Goal: Information Seeking & Learning: Learn about a topic

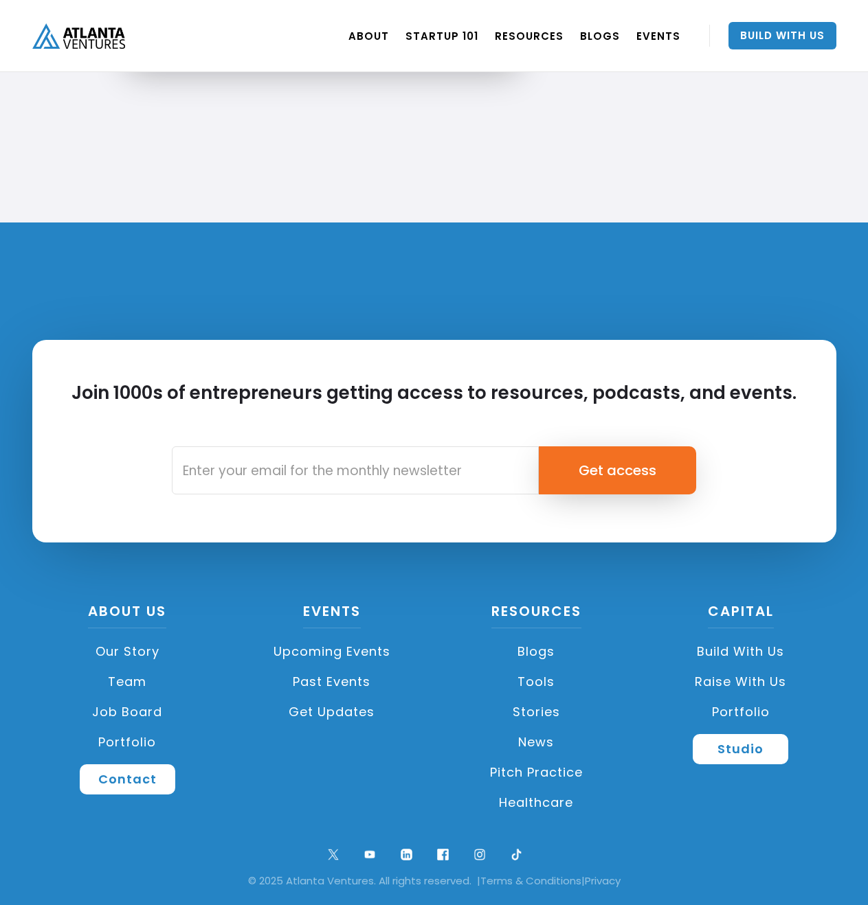
scroll to position [3084, 0]
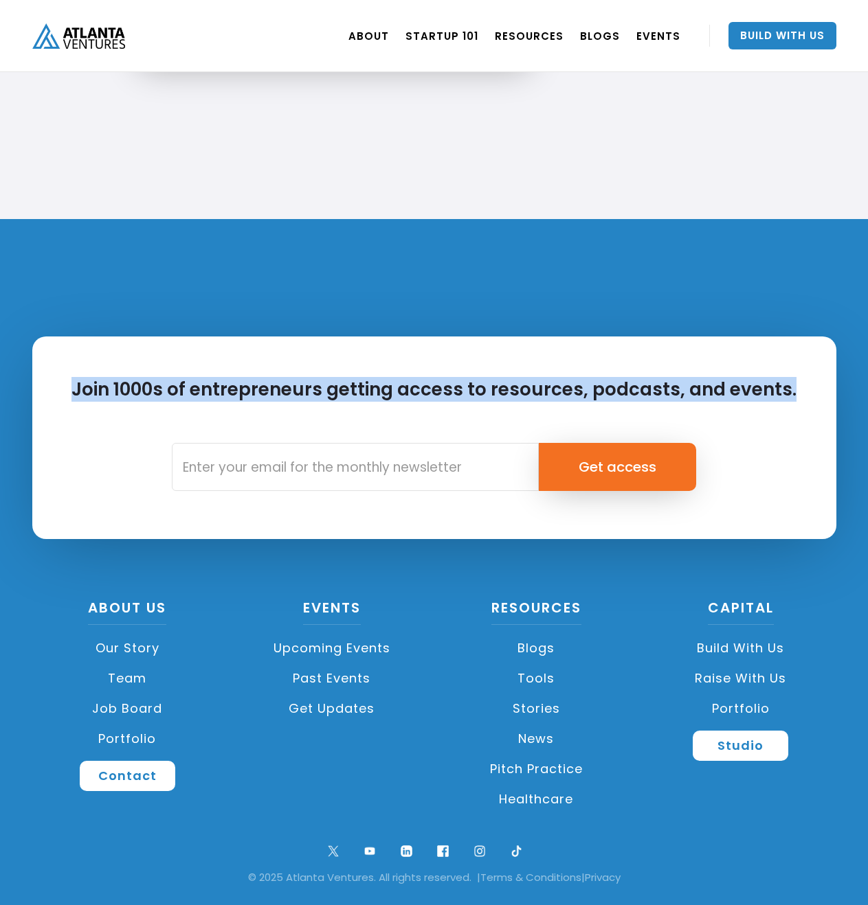
drag, startPoint x: 38, startPoint y: 376, endPoint x: 856, endPoint y: 402, distance: 818.5
click at [856, 402] on div "Join 1000s of entrepreneurs getting access to resources, podcasts, and events. …" at bounding box center [434, 562] width 868 height 686
click at [821, 397] on div "Join 1000s of entrepreneurs getting access to resources, podcasts, and events. …" at bounding box center [434, 438] width 804 height 203
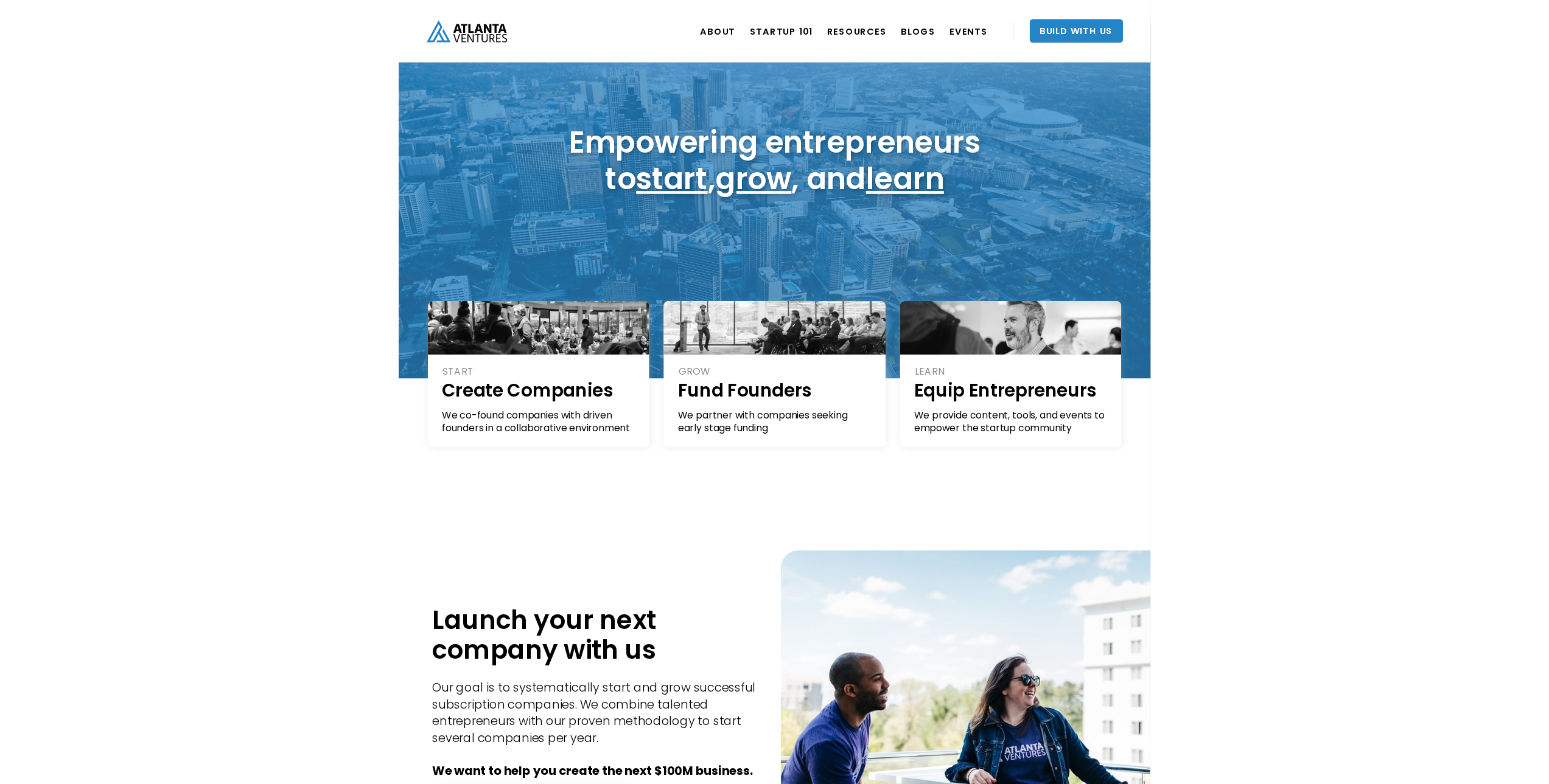
scroll to position [0, 0]
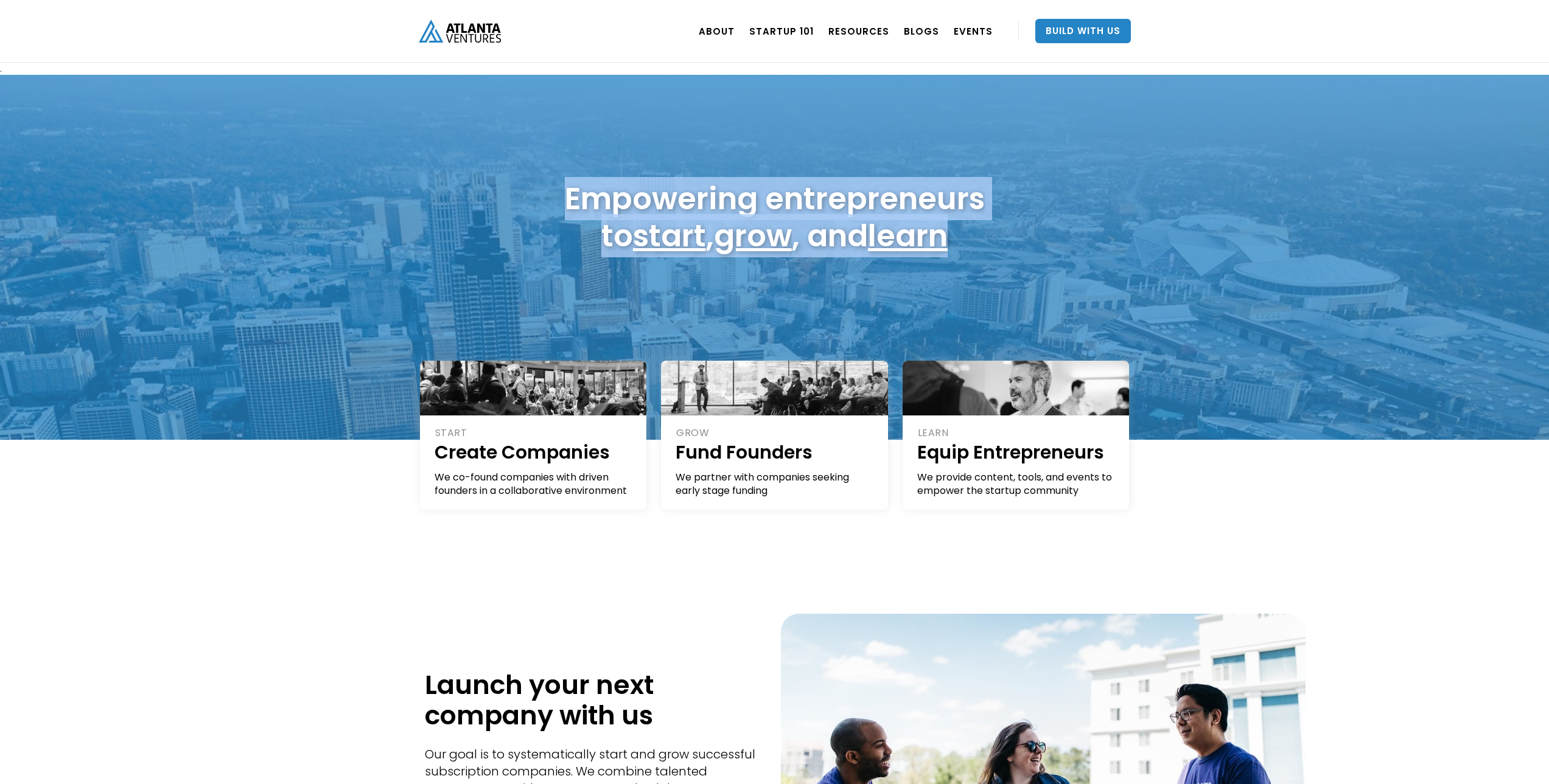
drag, startPoint x: 485, startPoint y: 187, endPoint x: 1105, endPoint y: 337, distance: 637.9
click at [768, 333] on div "Empowering entrepreneurs to start , grow , and learn" at bounding box center [774, 257] width 1549 height 365
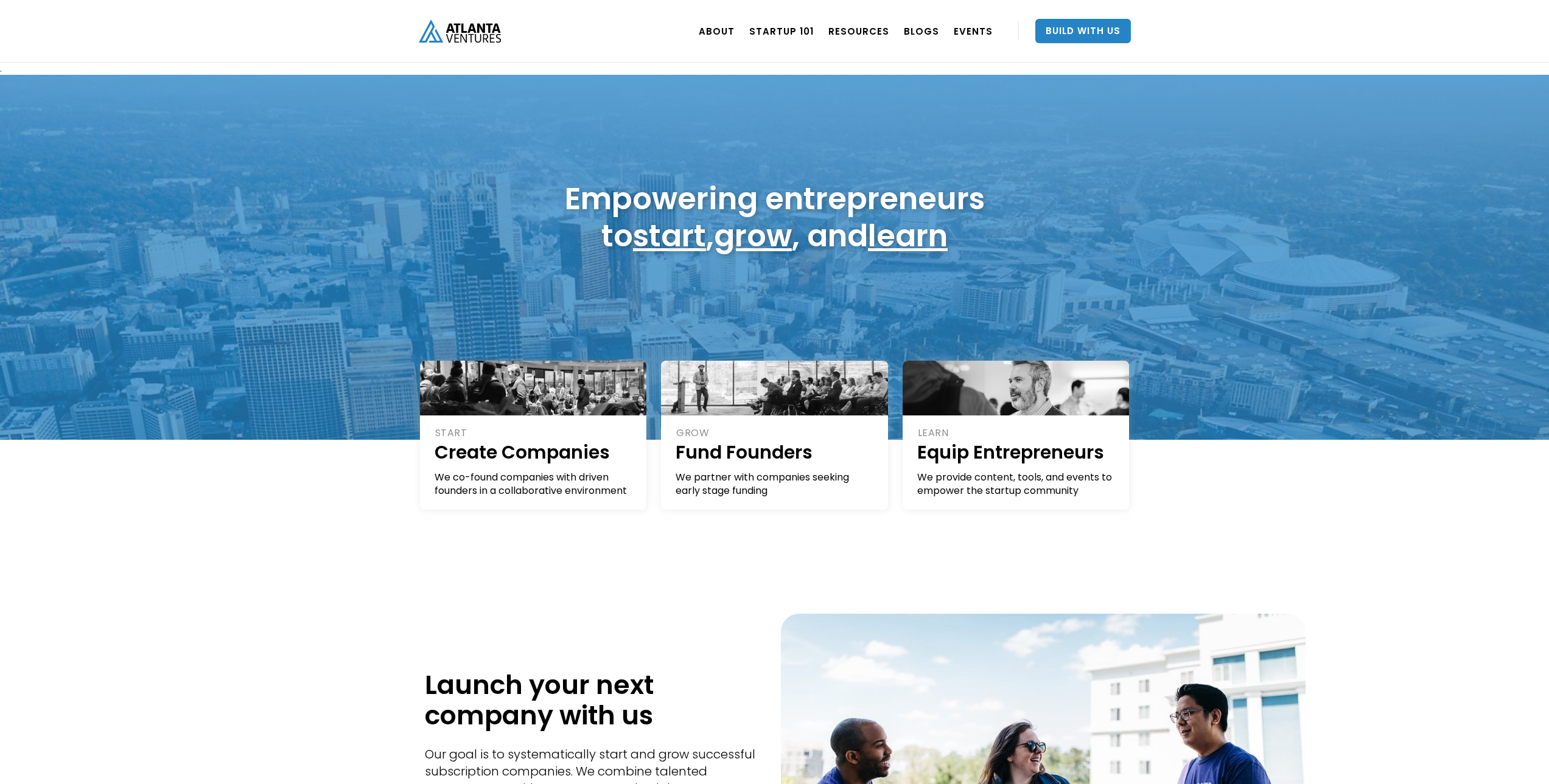
click at [768, 494] on div "START Create Companies We co-found companies with driven founders in a collabor…" at bounding box center [774, 492] width 1549 height 104
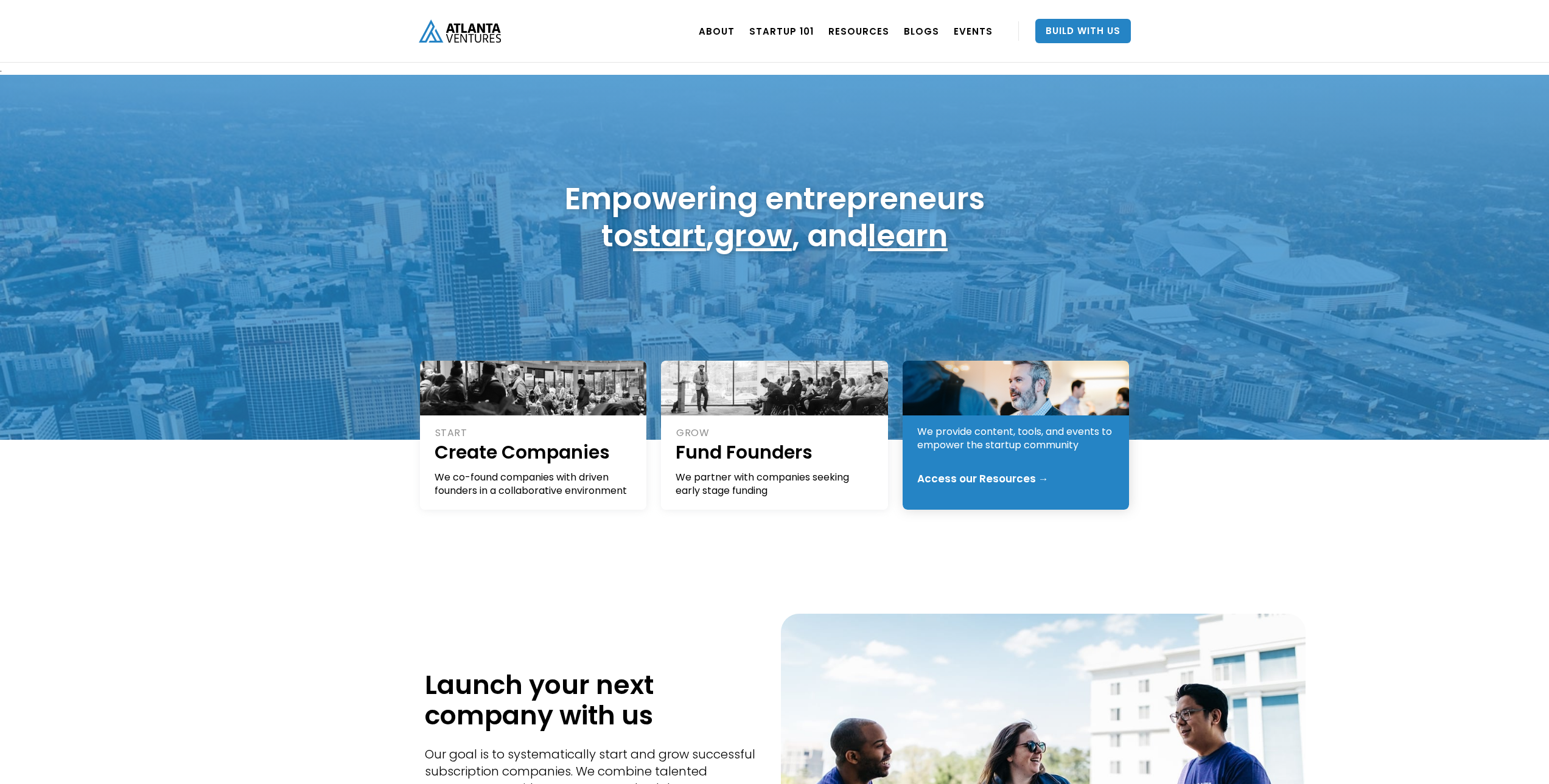
click at [768, 476] on div "Access our Resources →" at bounding box center [983, 479] width 131 height 12
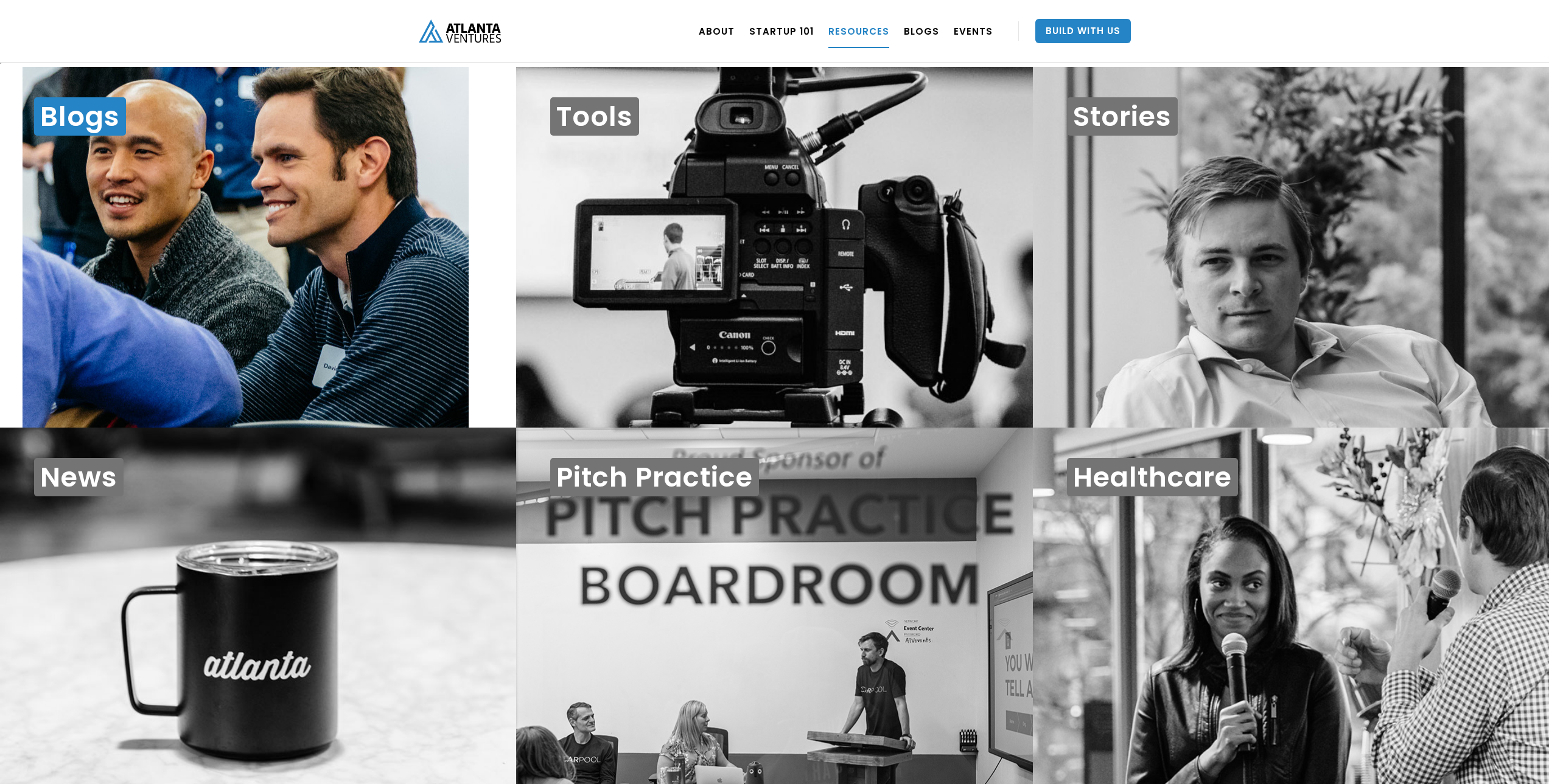
scroll to position [12, 0]
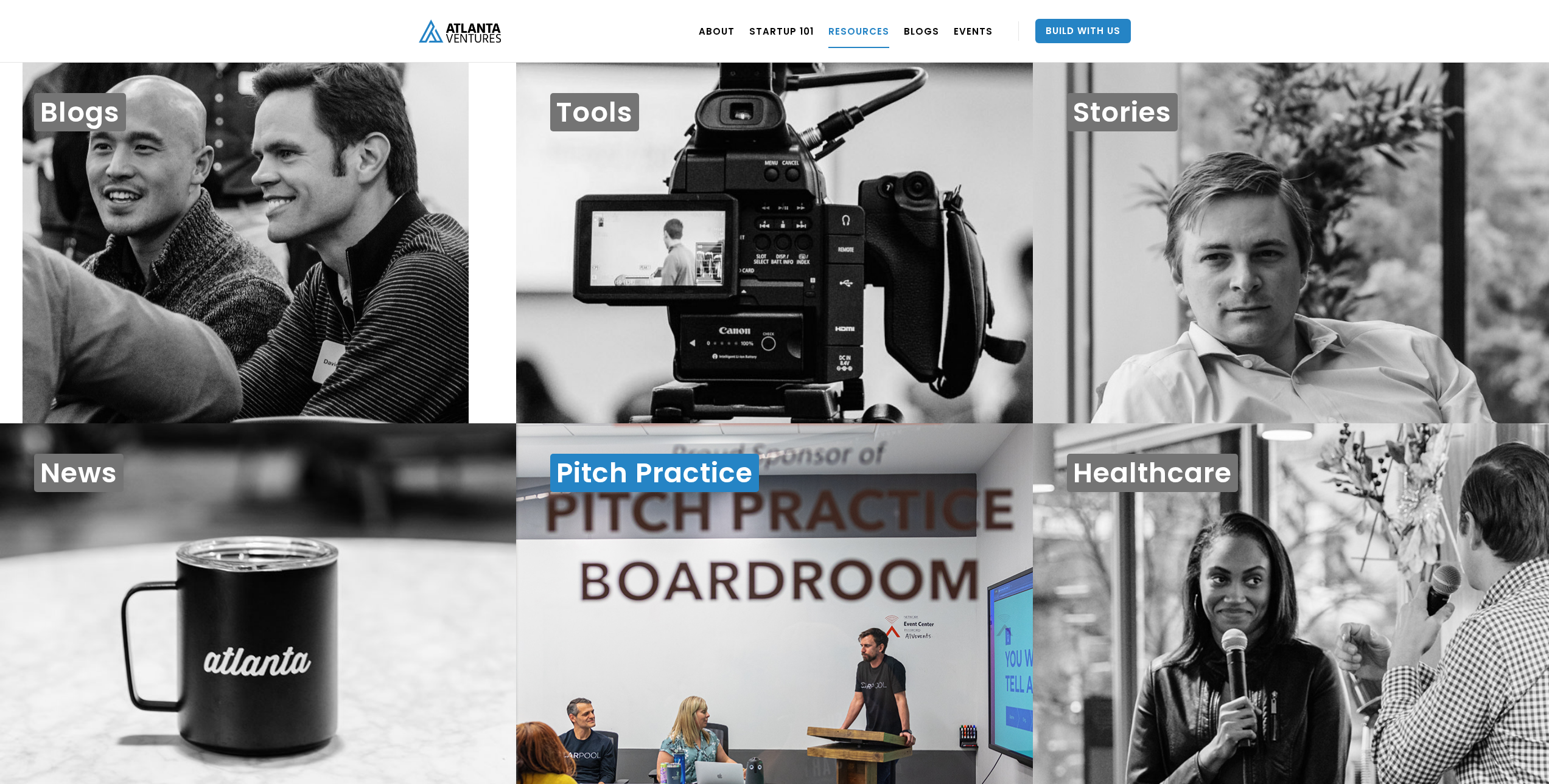
click at [552, 562] on div "Pitch Practice" at bounding box center [774, 603] width 517 height 361
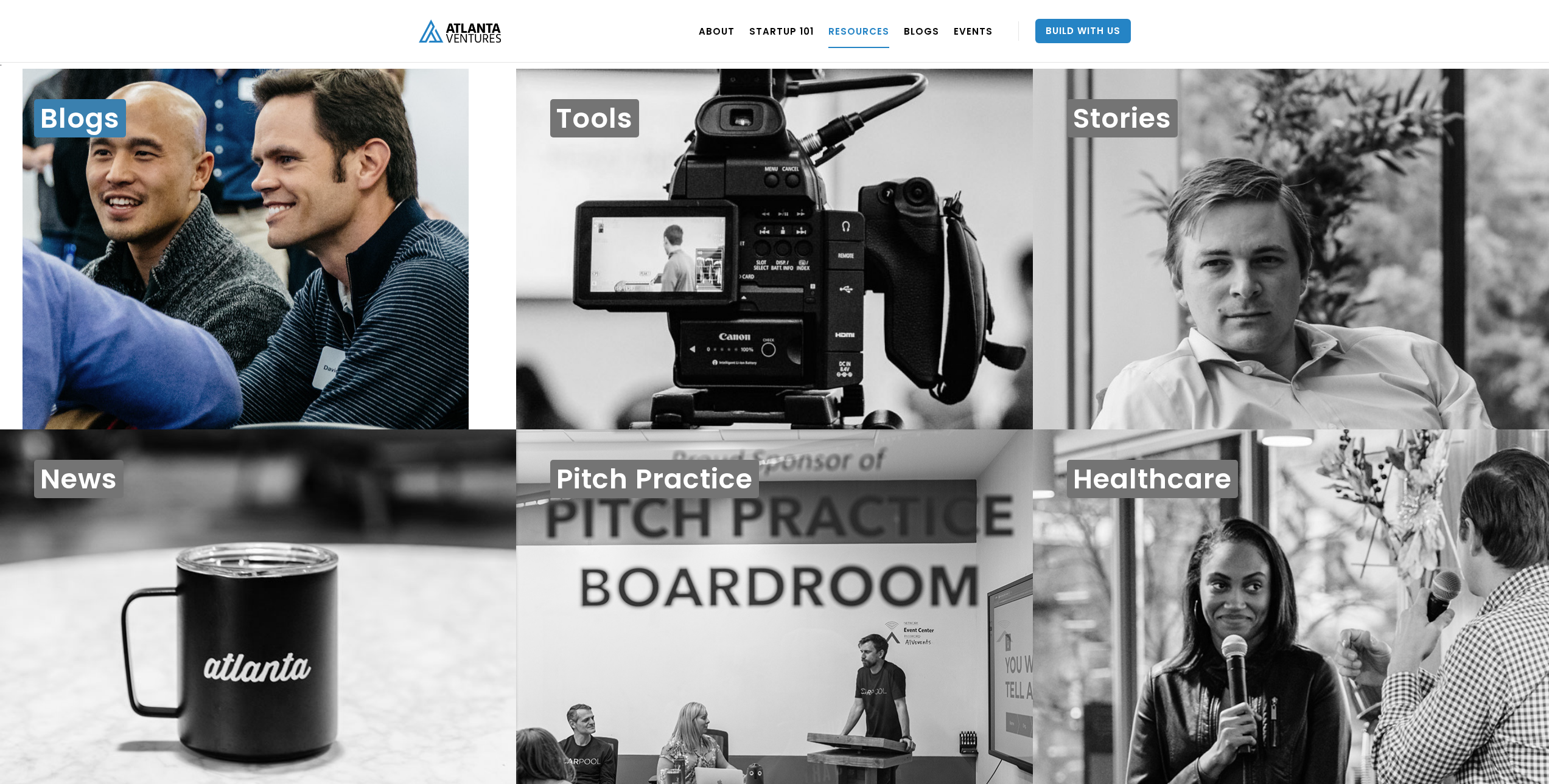
scroll to position [0, 0]
